Goal: Check status: Check status

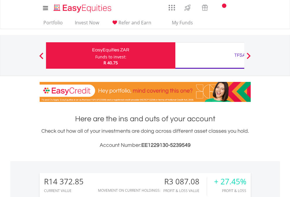
click at [95, 55] on div "Funds to invest:" at bounding box center [110, 57] width 31 height 6
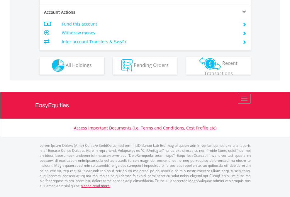
scroll to position [548, 0]
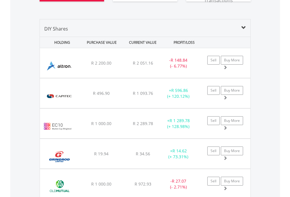
scroll to position [686, 0]
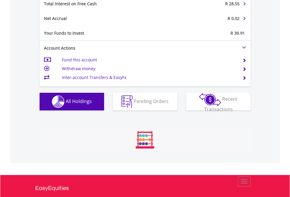
scroll to position [56, 92]
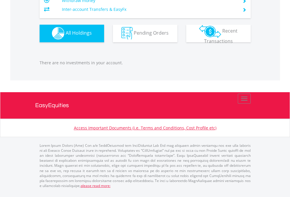
scroll to position [56, 92]
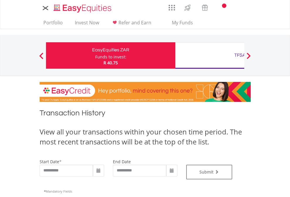
type input "**********"
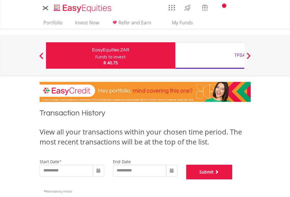
click at [232, 179] on button "Submit" at bounding box center [209, 171] width 46 height 15
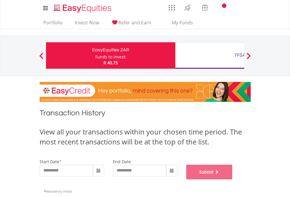
scroll to position [238, 0]
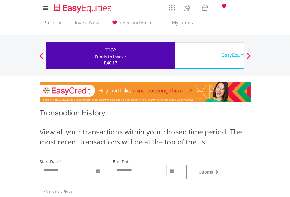
scroll to position [238, 0]
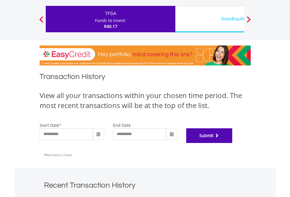
click at [232, 143] on button "Submit" at bounding box center [209, 135] width 46 height 15
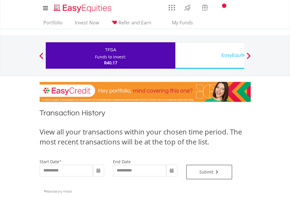
click at [209, 55] on div "EasyEquities USD" at bounding box center [240, 55] width 122 height 8
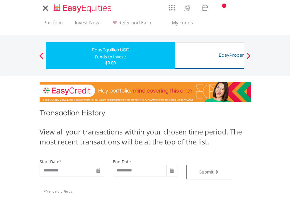
type input "**********"
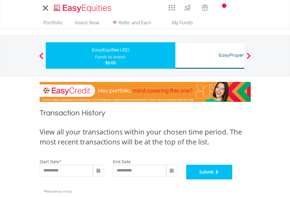
click at [232, 179] on button "Submit" at bounding box center [209, 171] width 46 height 15
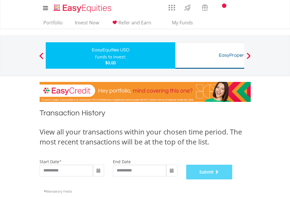
scroll to position [238, 0]
